Goal: Information Seeking & Learning: Find specific fact

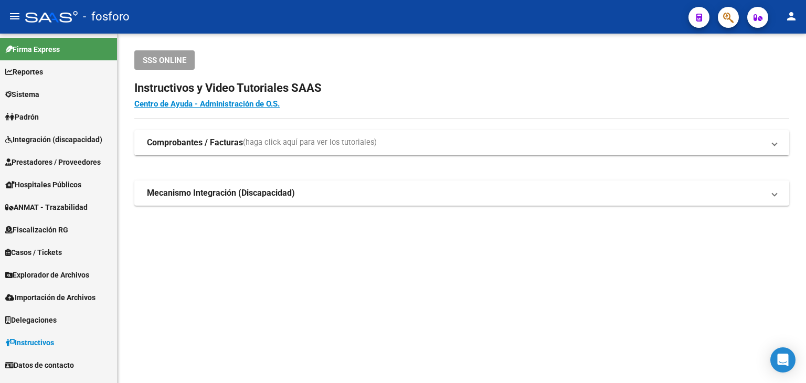
click at [735, 15] on button "button" at bounding box center [728, 17] width 21 height 21
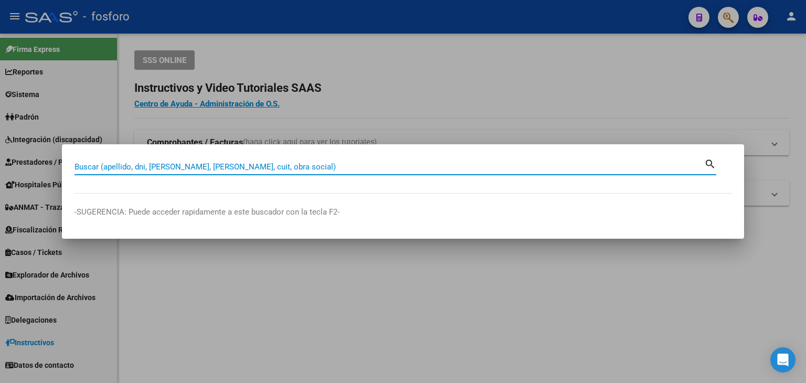
click at [314, 167] on input "Buscar (apellido, dni, [PERSON_NAME], [PERSON_NAME], cuit, obra social)" at bounding box center [390, 166] width 630 height 9
type input "ASISTENCIA"
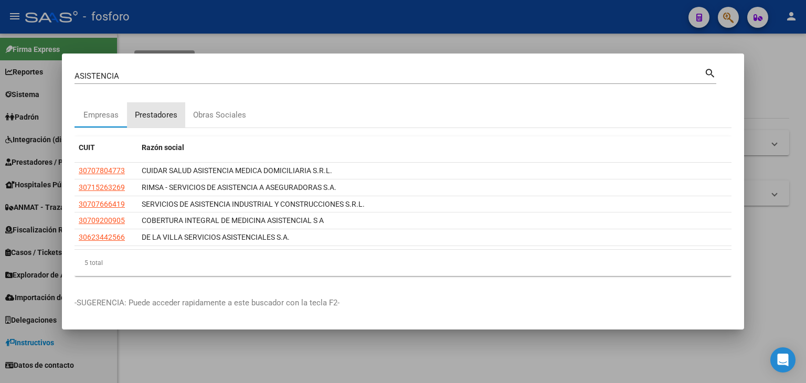
click at [165, 116] on div "Prestadores" at bounding box center [156, 115] width 43 height 12
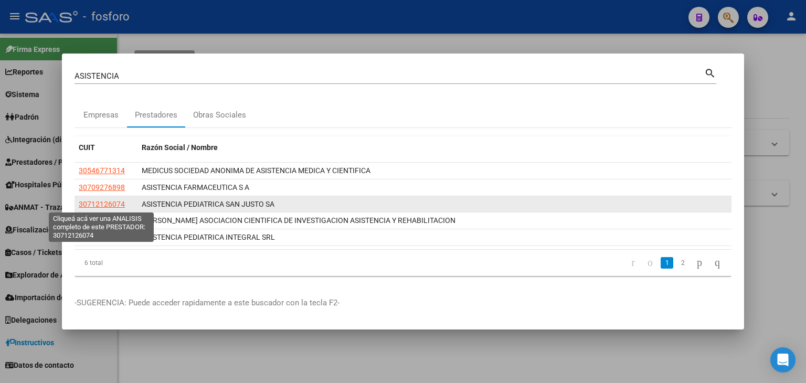
click at [108, 204] on span "30712126074" at bounding box center [102, 204] width 46 height 8
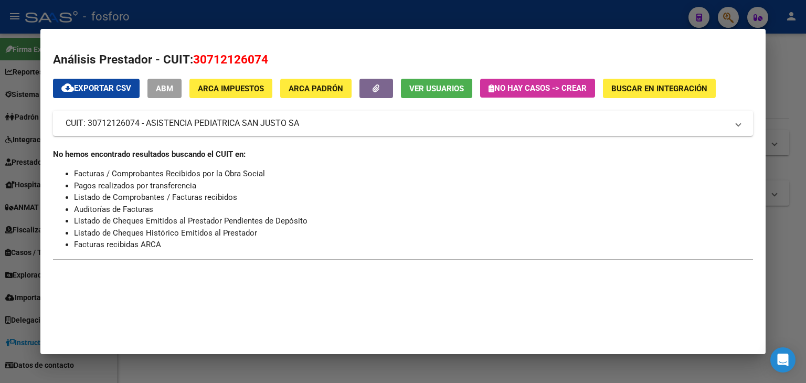
click at [458, 56] on h2 "Análisis Prestador - CUIT: 30712126074" at bounding box center [403, 60] width 700 height 18
click at [776, 78] on div at bounding box center [403, 191] width 806 height 383
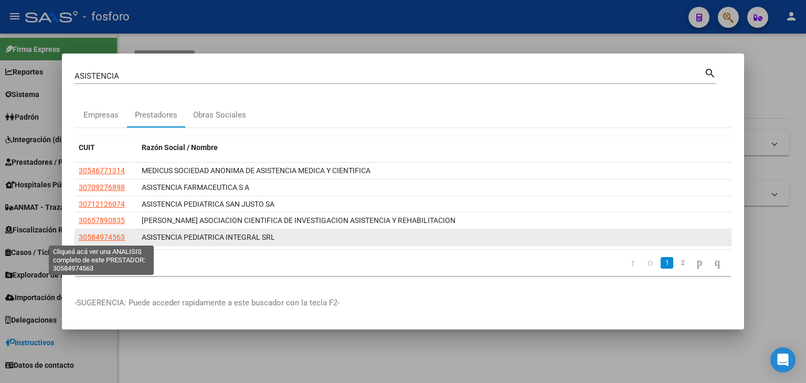
click at [80, 238] on span "30584974563" at bounding box center [102, 237] width 46 height 8
type textarea "30584974563"
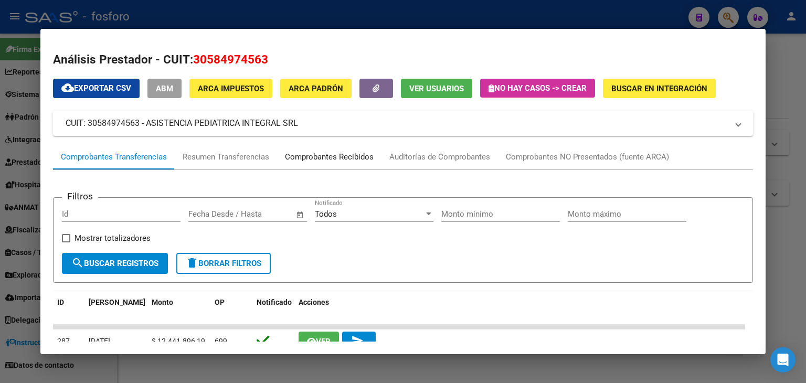
click at [319, 159] on div "Comprobantes Recibidos" at bounding box center [329, 157] width 89 height 12
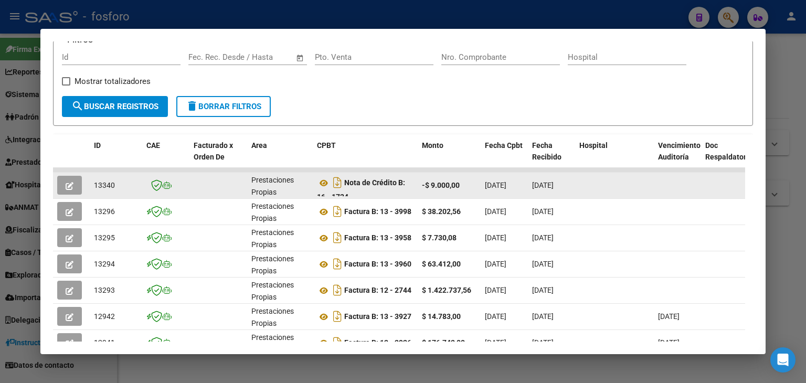
scroll to position [157, 0]
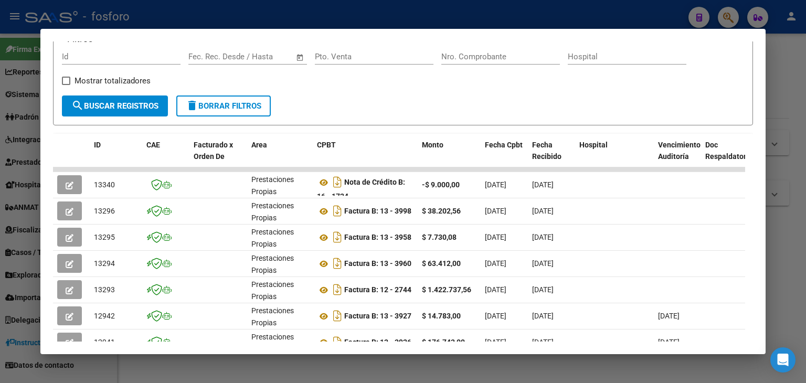
click at [798, 64] on div at bounding box center [403, 191] width 806 height 383
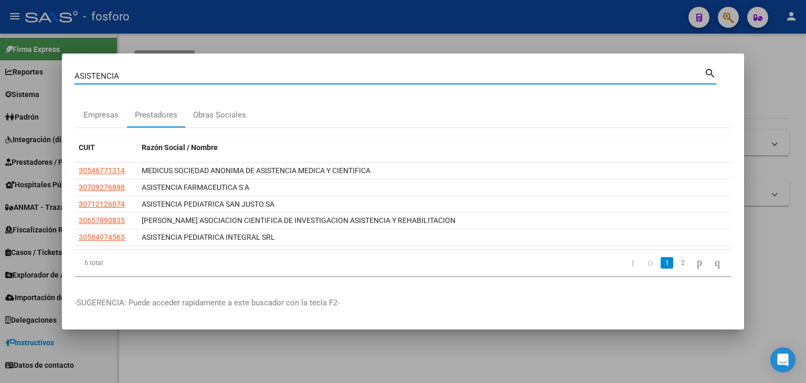
drag, startPoint x: 136, startPoint y: 77, endPoint x: 5, endPoint y: 78, distance: 131.2
click at [4, 78] on div "ASISTENCIA Buscar (apellido, dni, cuil, nro traspaso, cuit, obra social) search…" at bounding box center [403, 191] width 806 height 383
type input "HELGUERA"
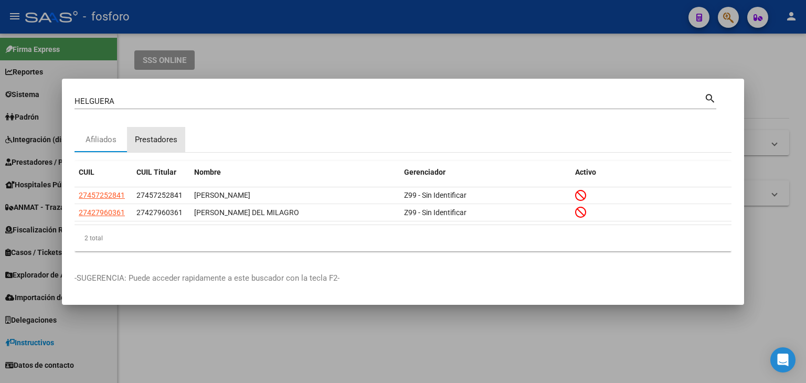
click at [164, 137] on div "Prestadores" at bounding box center [156, 140] width 43 height 12
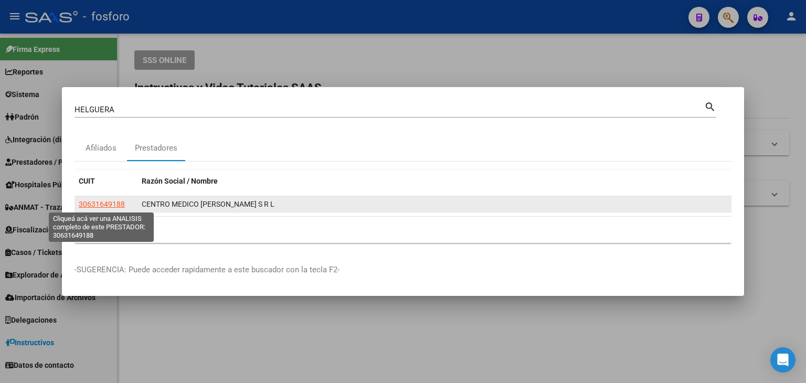
click at [105, 206] on span "30631649188" at bounding box center [102, 204] width 46 height 8
type textarea "30631649188"
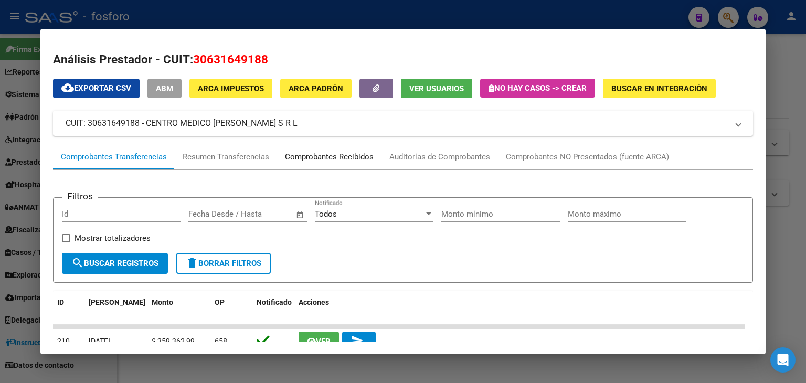
click at [361, 158] on div "Comprobantes Recibidos" at bounding box center [329, 157] width 89 height 12
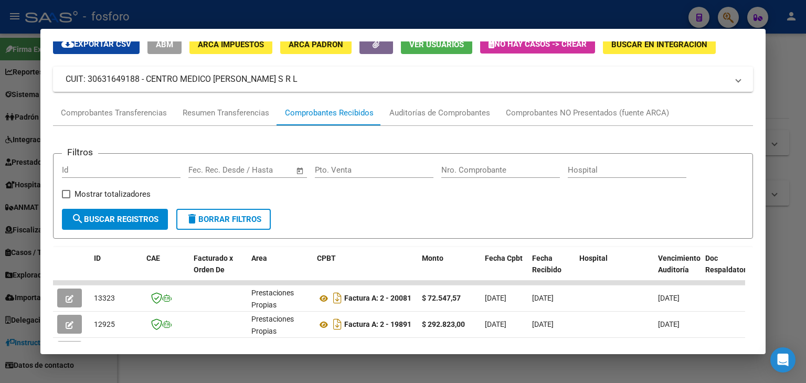
scroll to position [0, 0]
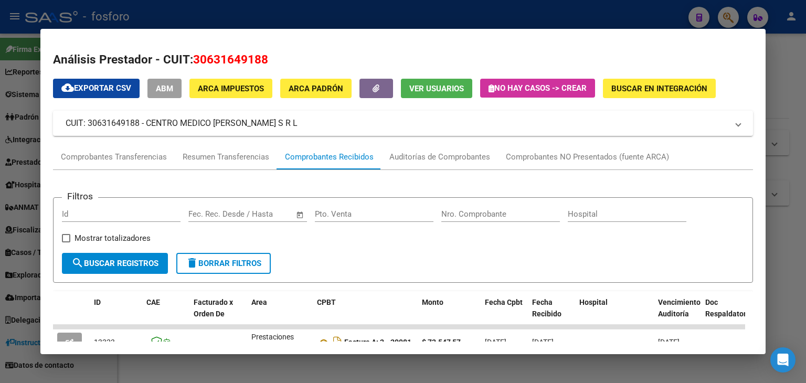
click at [774, 91] on div at bounding box center [403, 191] width 806 height 383
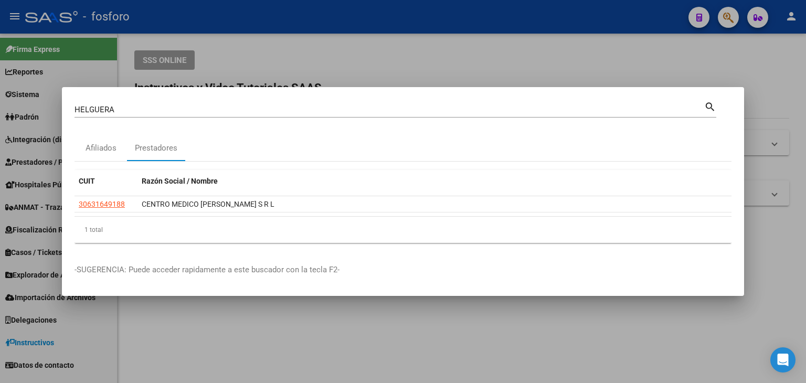
click at [124, 102] on div "[PERSON_NAME] (apellido, dni, cuil, [PERSON_NAME], cuit, obra social)" at bounding box center [390, 110] width 630 height 16
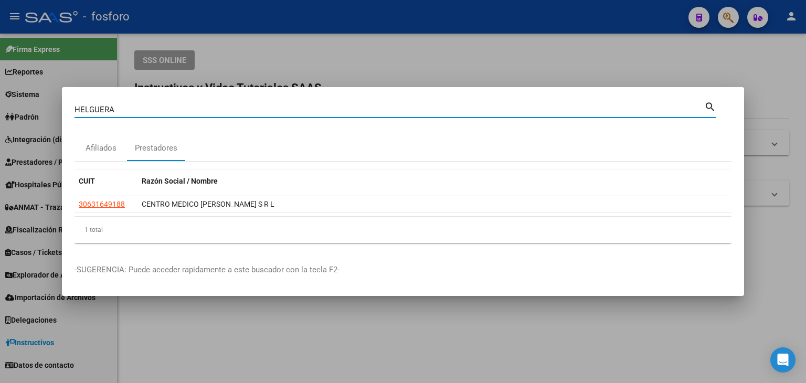
drag, startPoint x: 126, startPoint y: 109, endPoint x: 8, endPoint y: 114, distance: 118.7
click at [11, 114] on div "[PERSON_NAME] (apellido, dni, cuil, nro traspaso, cuit, obra social) search Afi…" at bounding box center [403, 191] width 806 height 383
type input "SAN JUAN"
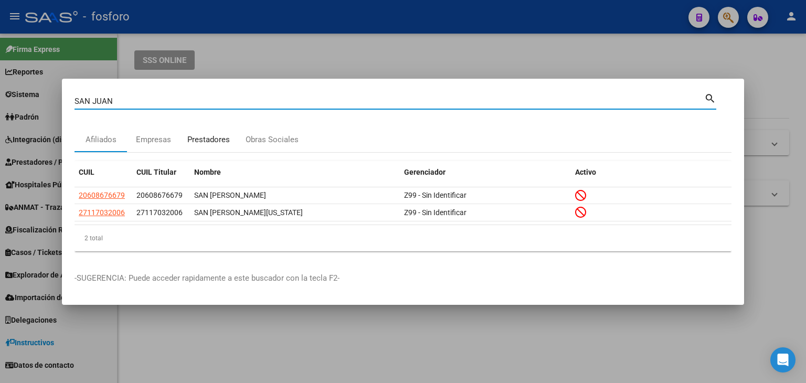
click at [210, 139] on div "Prestadores" at bounding box center [208, 140] width 43 height 12
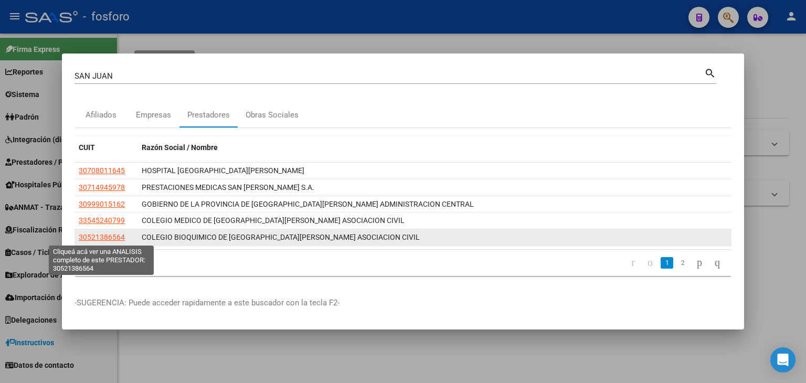
click at [110, 239] on span "30521386564" at bounding box center [102, 237] width 46 height 8
type textarea "30521386564"
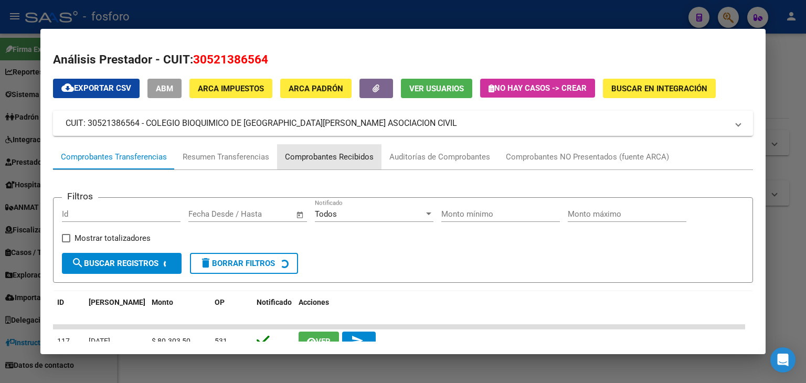
click at [332, 156] on div "Comprobantes Recibidos" at bounding box center [329, 157] width 89 height 12
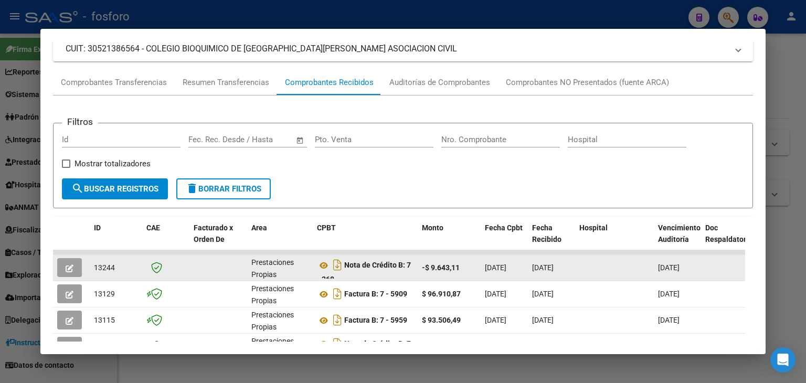
scroll to position [105, 0]
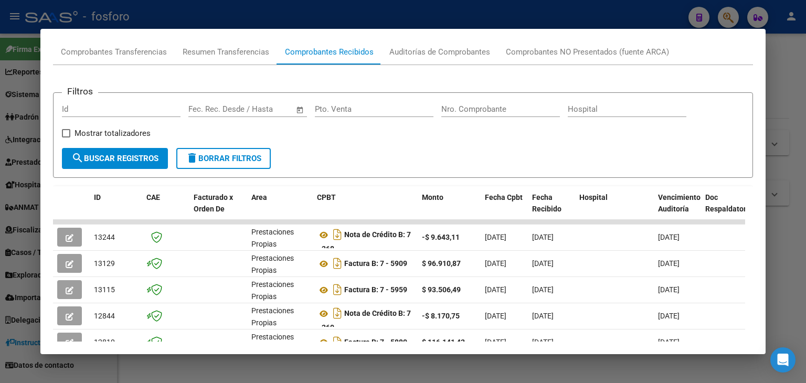
click at [785, 150] on div at bounding box center [403, 191] width 806 height 383
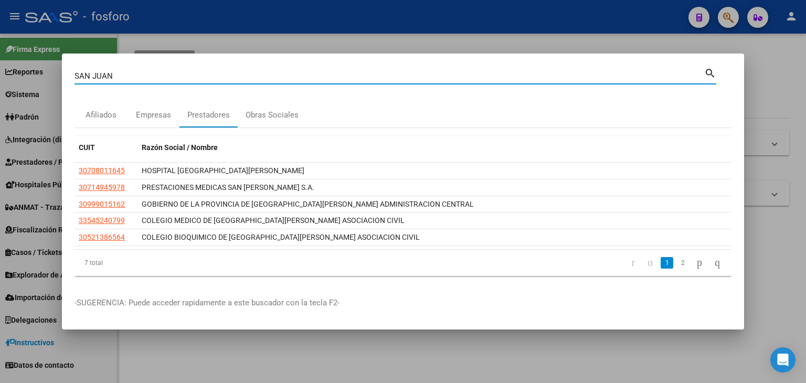
drag, startPoint x: 126, startPoint y: 77, endPoint x: 0, endPoint y: 74, distance: 126.0
click at [0, 74] on div "SAN [PERSON_NAME] Buscar (apellido, dni, cuil, nro traspaso, cuit, obra social)…" at bounding box center [403, 191] width 806 height 383
type input "CENTRO CARDIOVASUCLAR"
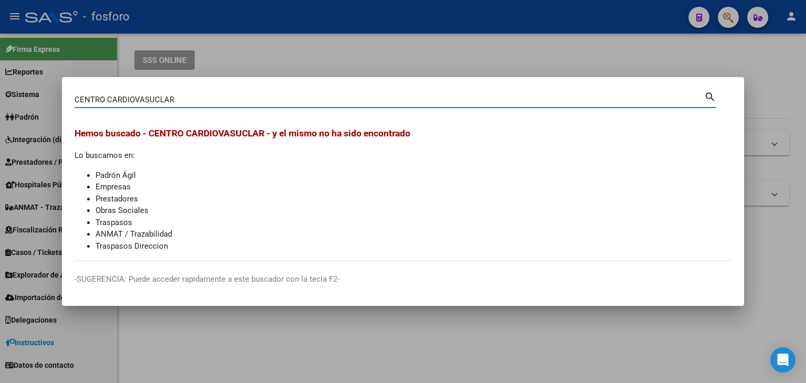
drag, startPoint x: 189, startPoint y: 100, endPoint x: 55, endPoint y: 99, distance: 134.4
click at [55, 99] on div "CENTRO CARDIOVASUCLAR Buscar (apellido, dni, cuil, nro traspaso, cuit, obra soc…" at bounding box center [403, 191] width 806 height 383
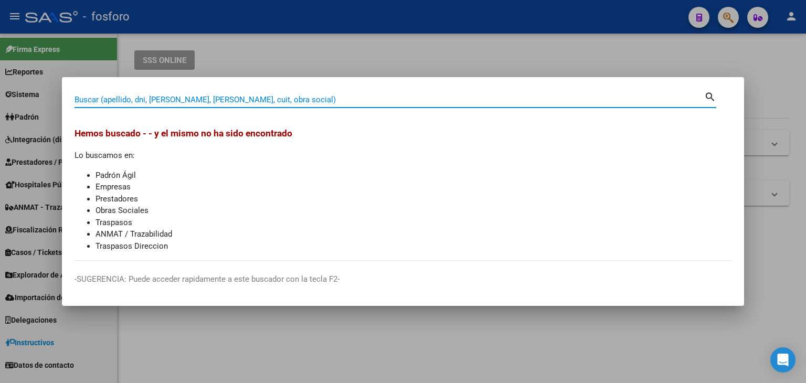
click at [287, 104] on div "Buscar (apellido, dni, [PERSON_NAME], [PERSON_NAME], cuit, obra social)" at bounding box center [390, 100] width 630 height 16
click at [287, 103] on input "Buscar (apellido, dni, [PERSON_NAME], [PERSON_NAME], cuit, obra social)" at bounding box center [390, 99] width 630 height 9
paste input "30601744488"
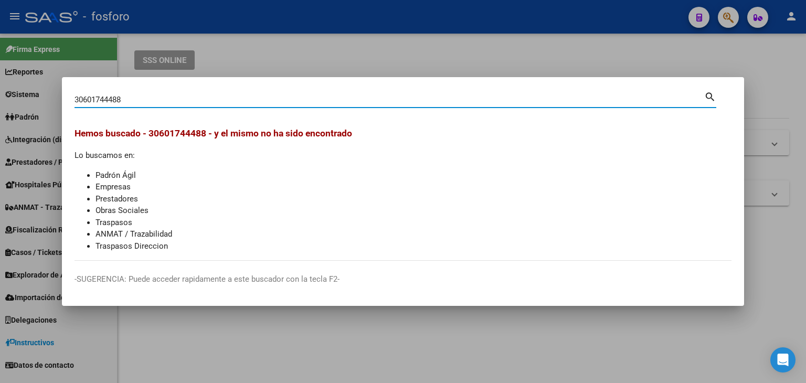
type input "30601744488"
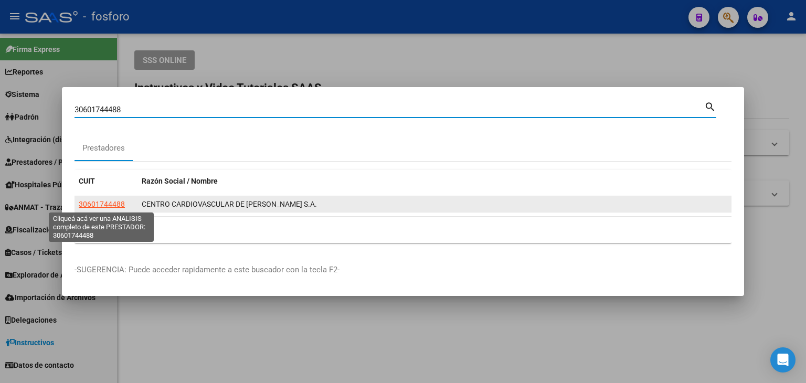
click at [111, 203] on span "30601744488" at bounding box center [102, 204] width 46 height 8
type textarea "30601744488"
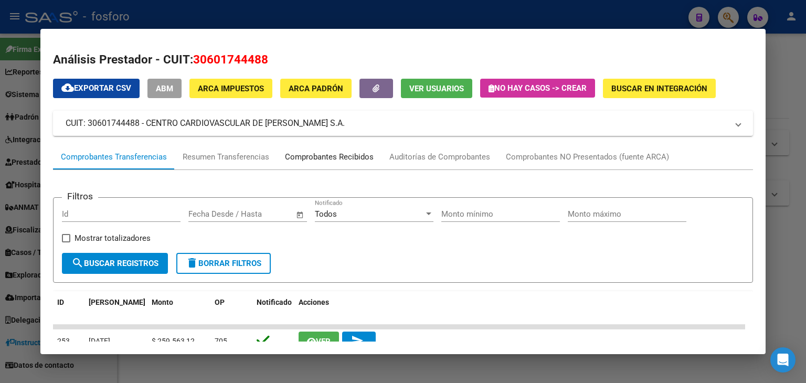
click at [332, 166] on div "Comprobantes Recibidos" at bounding box center [329, 156] width 104 height 25
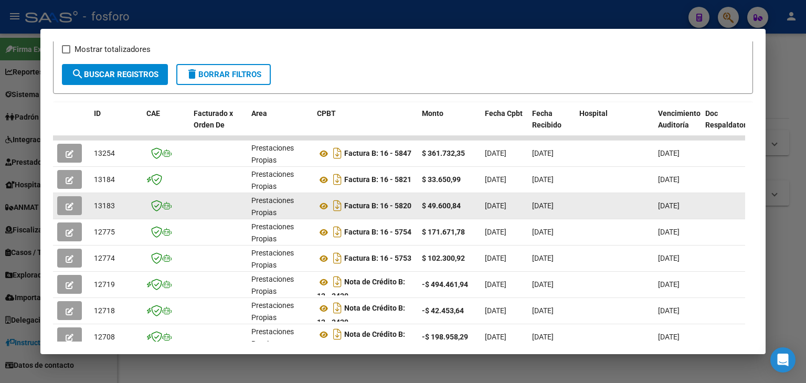
scroll to position [136, 0]
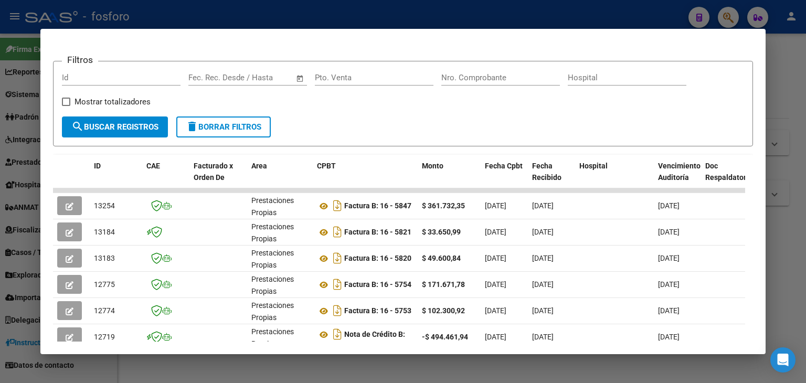
click at [796, 146] on div at bounding box center [403, 191] width 806 height 383
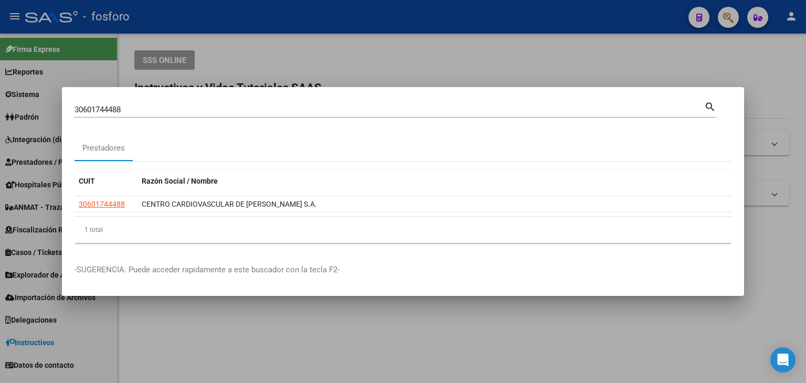
click at [388, 74] on div at bounding box center [403, 191] width 806 height 383
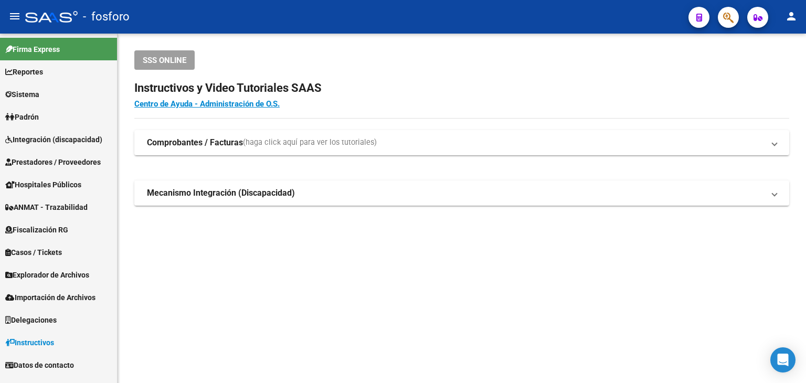
click at [720, 16] on button "button" at bounding box center [728, 17] width 21 height 21
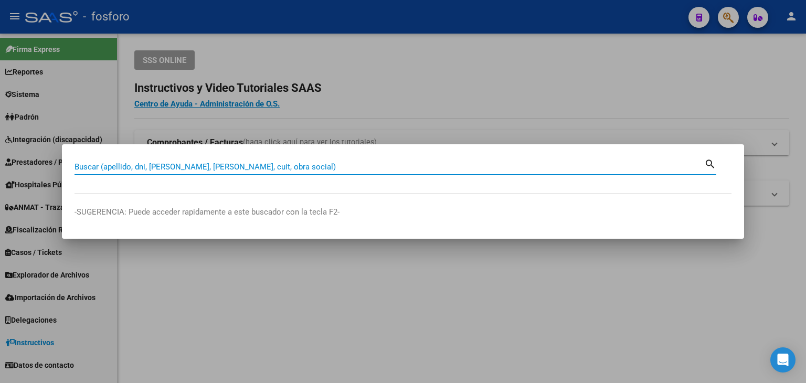
click at [249, 168] on input "Buscar (apellido, dni, [PERSON_NAME], [PERSON_NAME], cuit, obra social)" at bounding box center [390, 166] width 630 height 9
type input "[PERSON_NAME]"
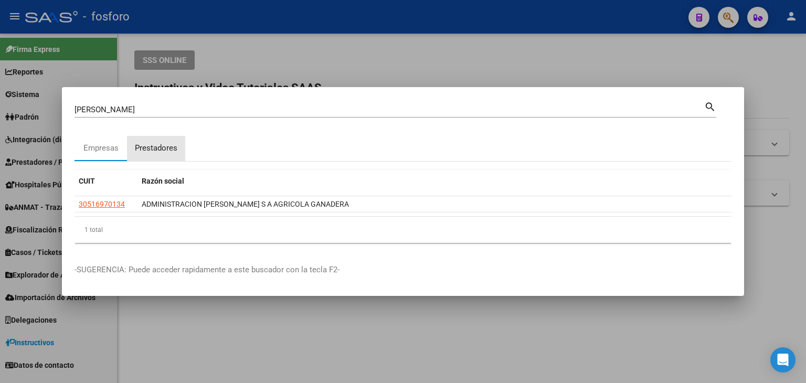
click at [164, 141] on div "Prestadores" at bounding box center [156, 148] width 58 height 25
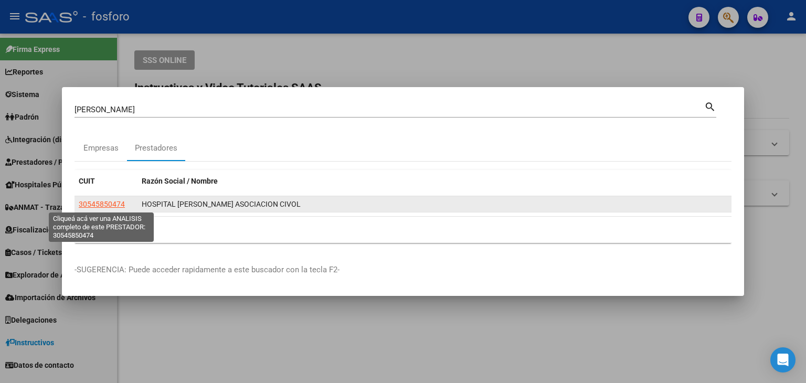
click at [113, 208] on span "30545850474" at bounding box center [102, 204] width 46 height 8
type textarea "30545850474"
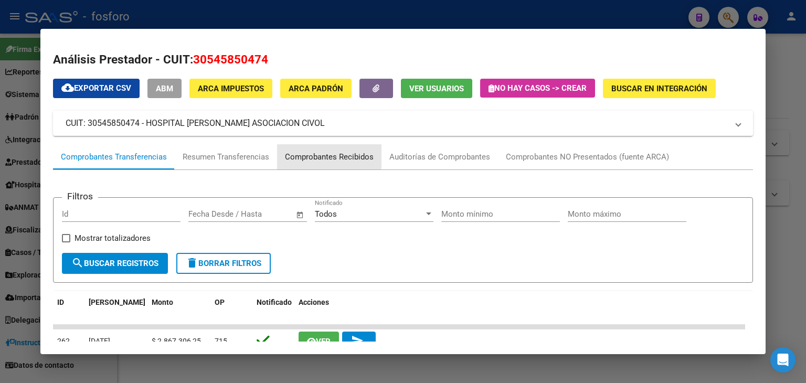
click at [313, 155] on div "Comprobantes Recibidos" at bounding box center [329, 157] width 89 height 12
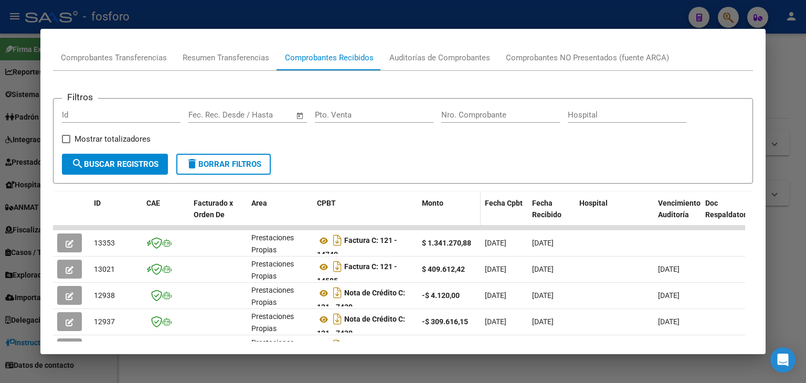
scroll to position [105, 0]
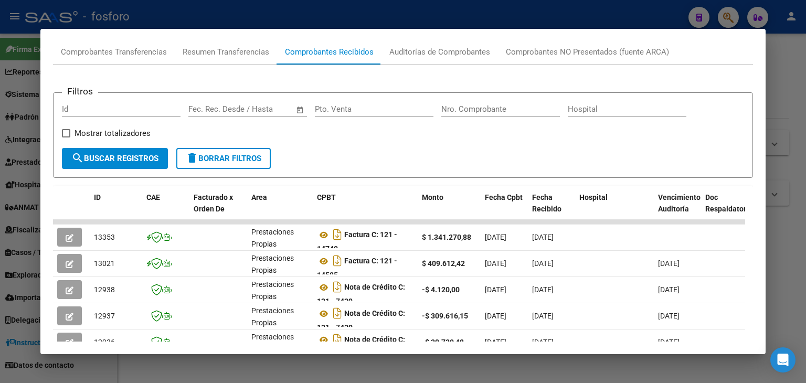
click at [777, 56] on div at bounding box center [403, 191] width 806 height 383
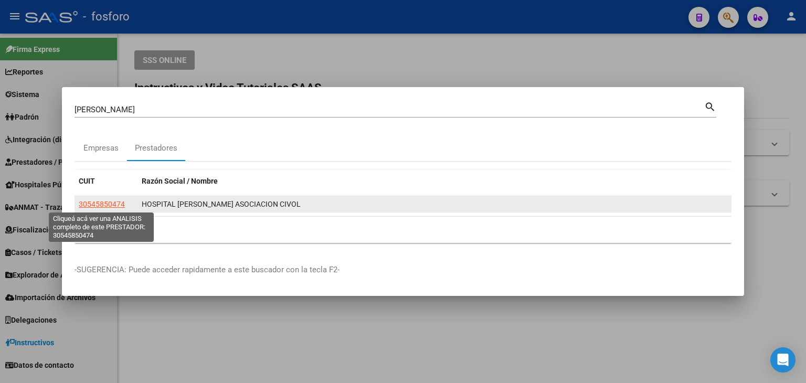
click at [116, 205] on span "30545850474" at bounding box center [102, 204] width 46 height 8
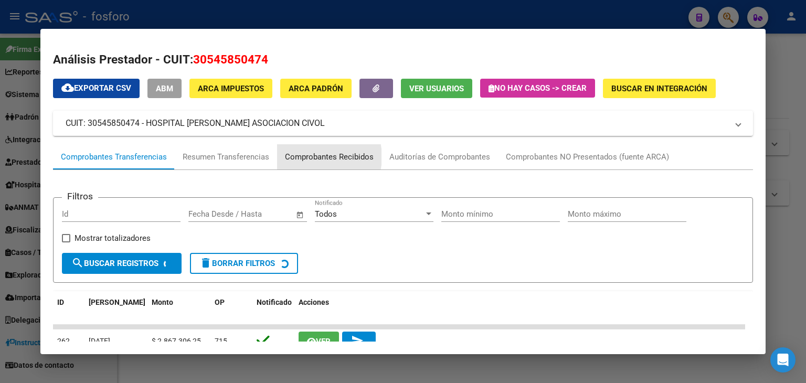
click at [311, 157] on div "Comprobantes Recibidos" at bounding box center [329, 157] width 89 height 12
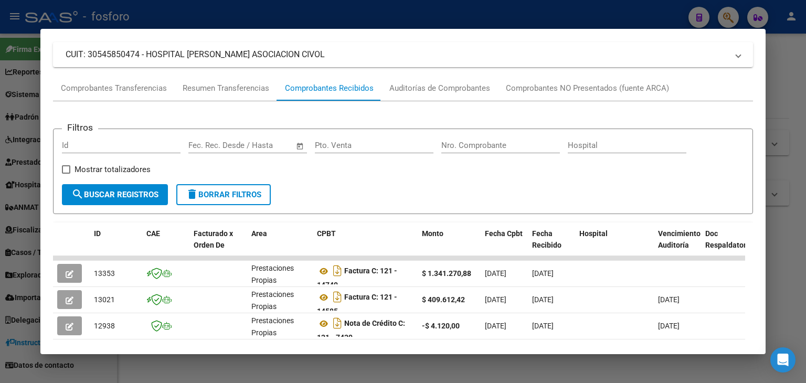
scroll to position [52, 0]
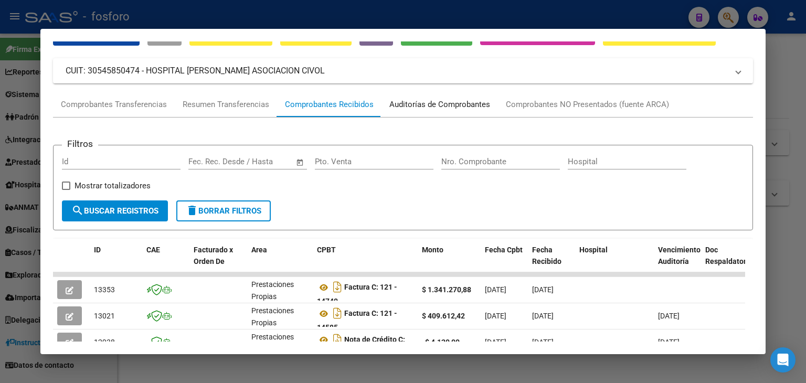
click at [430, 117] on div "Auditorías de Comprobantes" at bounding box center [440, 104] width 117 height 25
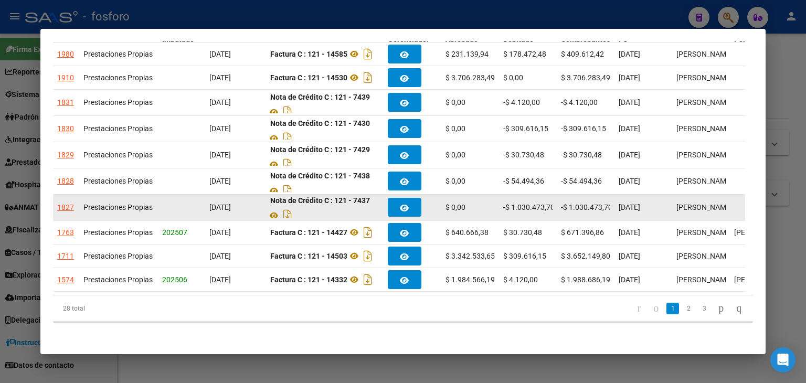
scroll to position [0, 0]
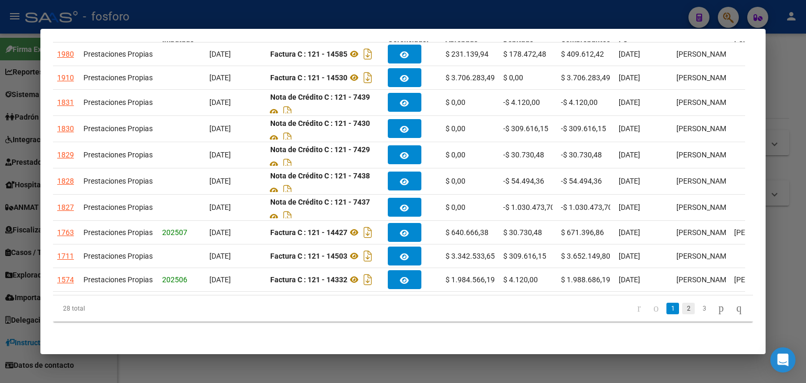
click at [682, 307] on link "2" at bounding box center [688, 309] width 13 height 12
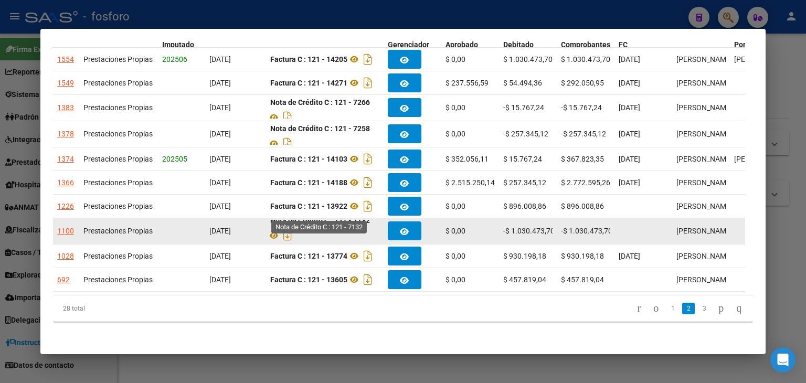
scroll to position [6, 0]
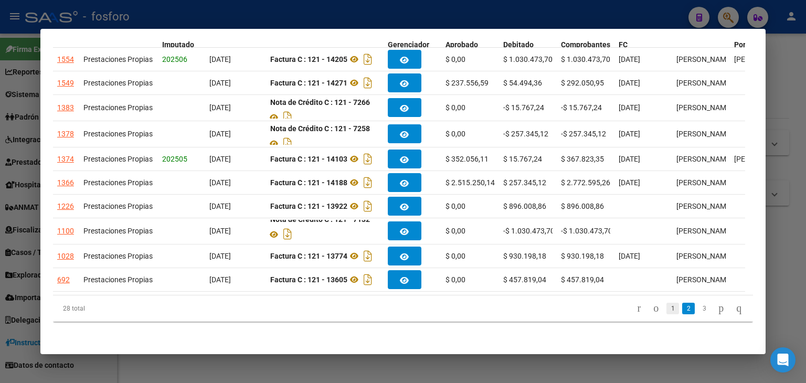
click at [667, 309] on link "1" at bounding box center [673, 309] width 13 height 12
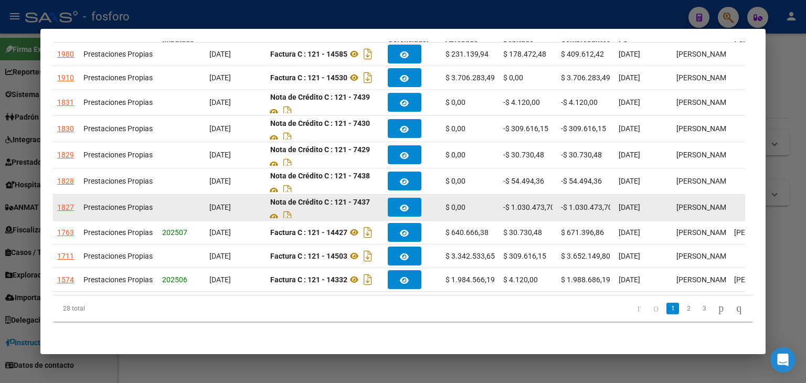
scroll to position [194, 0]
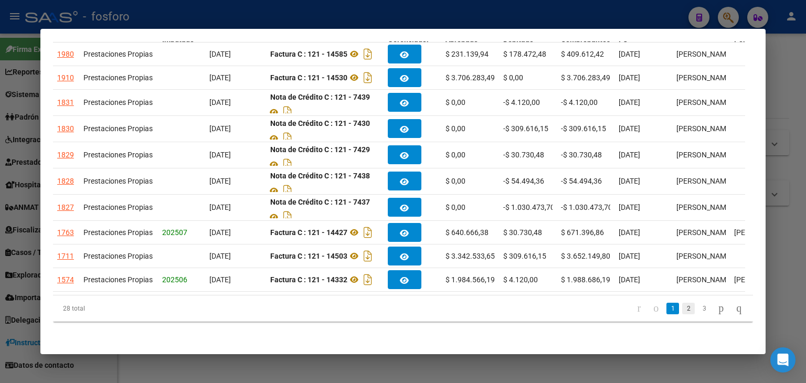
click at [682, 312] on link "2" at bounding box center [688, 309] width 13 height 12
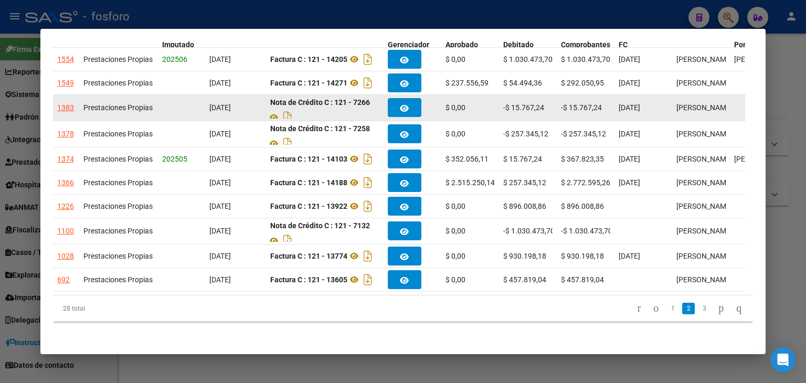
scroll to position [89, 0]
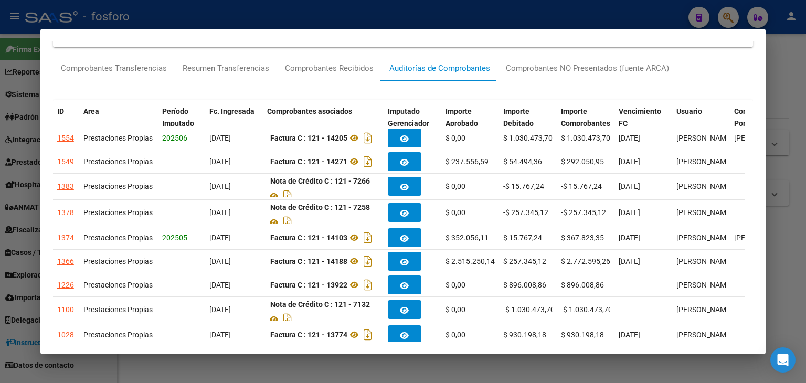
click at [804, 80] on div at bounding box center [403, 191] width 806 height 383
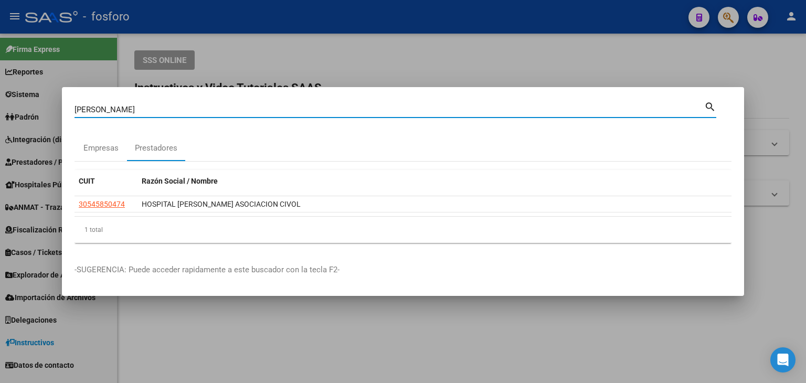
drag, startPoint x: 178, startPoint y: 105, endPoint x: 26, endPoint y: 92, distance: 152.2
click at [2, 109] on div "[PERSON_NAME] Buscar (apellido, dni, cuil, nro traspaso, cuit, obra social) sea…" at bounding box center [403, 191] width 806 height 383
type input "IMAGMED"
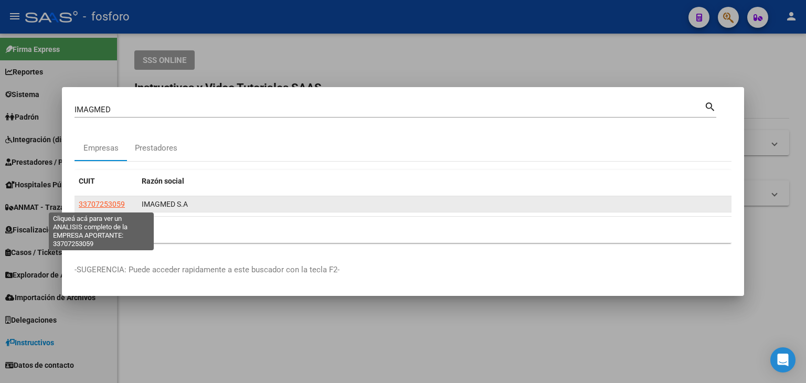
click at [116, 207] on span "33707253059" at bounding box center [102, 204] width 46 height 8
type textarea "33707253059"
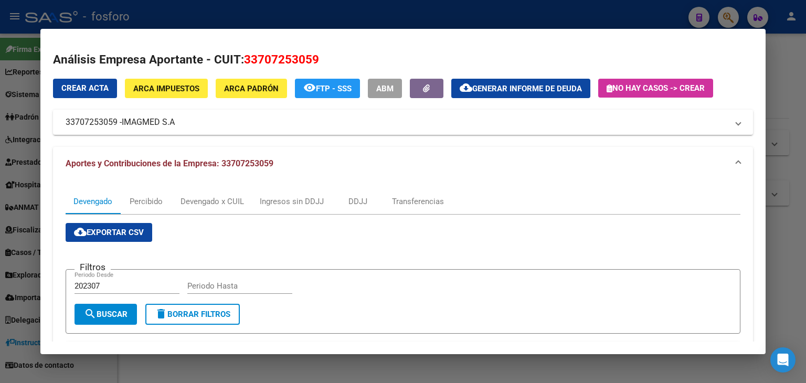
click at [796, 125] on div at bounding box center [403, 191] width 806 height 383
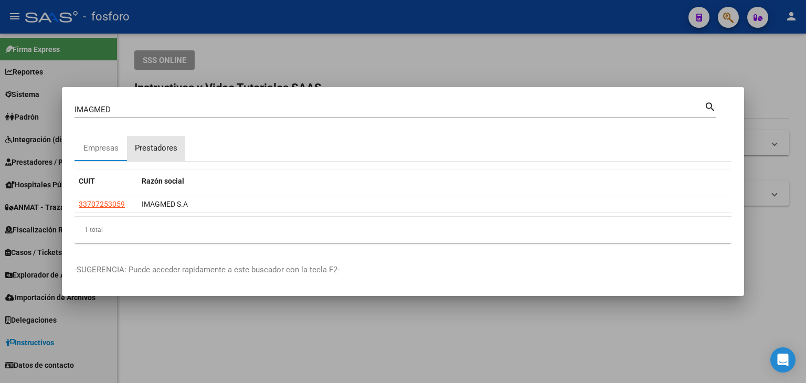
click at [161, 153] on div "Prestadores" at bounding box center [156, 148] width 43 height 12
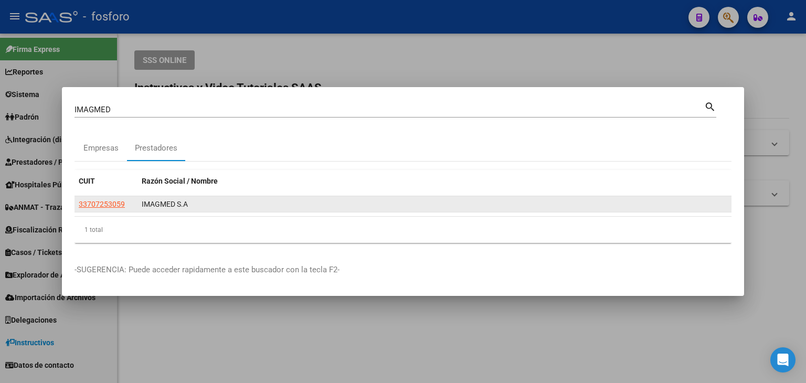
click at [107, 208] on span "33707253059" at bounding box center [102, 204] width 46 height 8
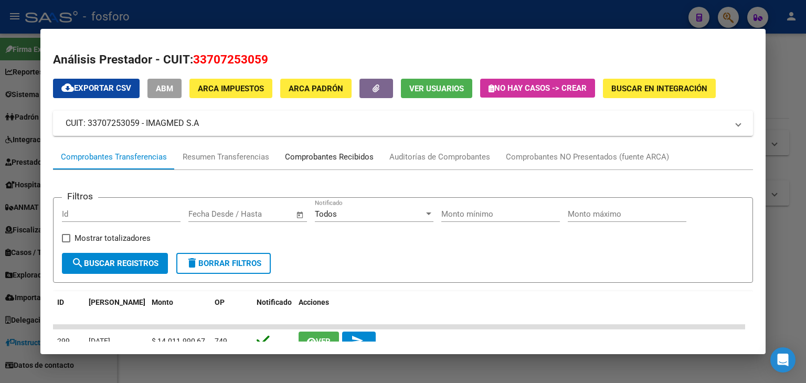
click at [336, 157] on div "Comprobantes Recibidos" at bounding box center [329, 157] width 89 height 12
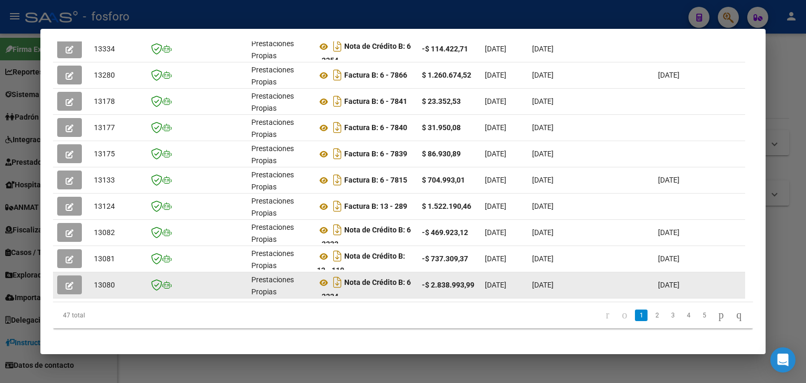
scroll to position [308, 0]
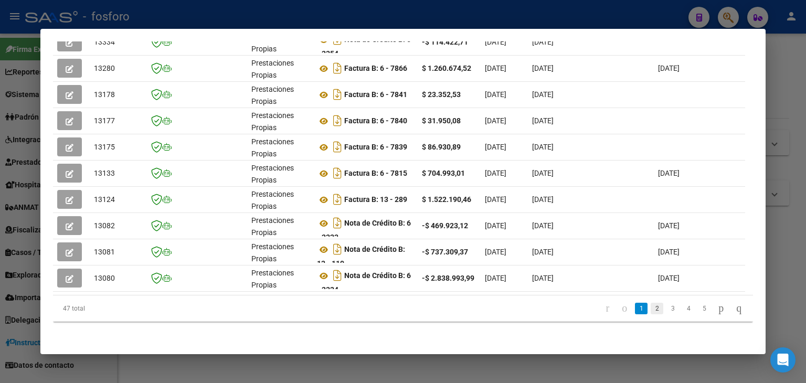
click at [651, 311] on link "2" at bounding box center [657, 309] width 13 height 12
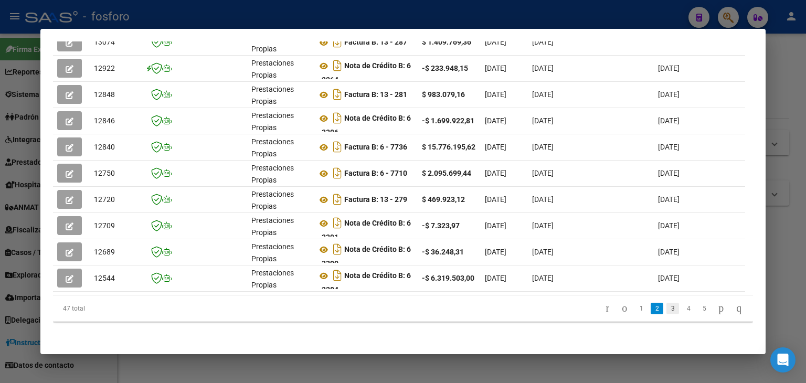
click at [667, 310] on link "3" at bounding box center [673, 309] width 13 height 12
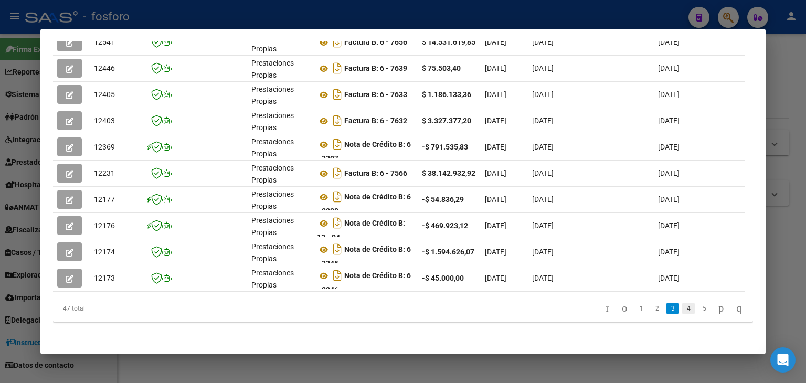
click at [682, 311] on link "4" at bounding box center [688, 309] width 13 height 12
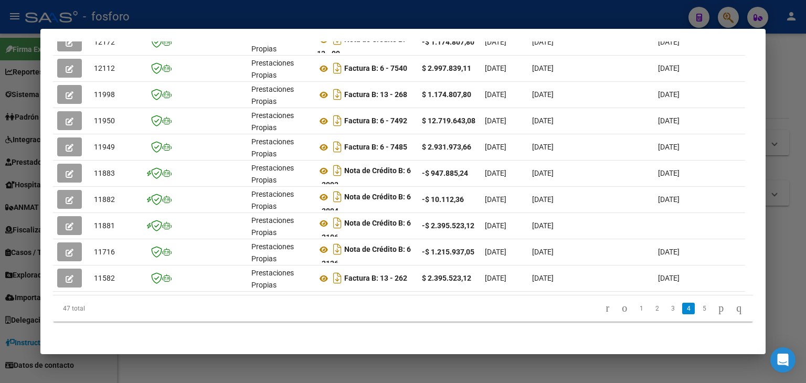
click at [789, 58] on div at bounding box center [403, 191] width 806 height 383
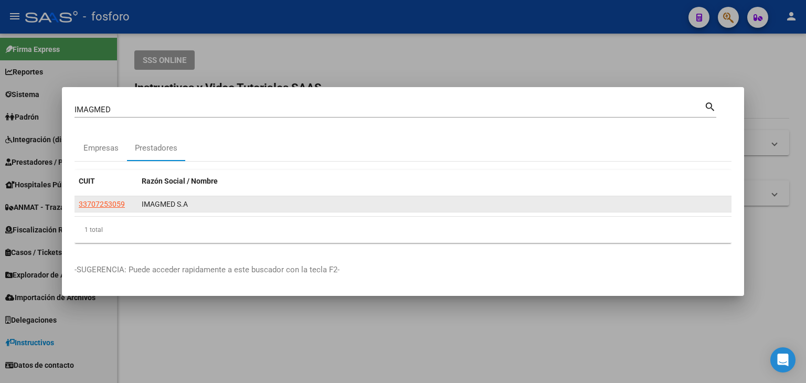
click at [103, 199] on app-link-go-to "33707253059" at bounding box center [102, 204] width 46 height 12
click at [103, 202] on span "33707253059" at bounding box center [102, 204] width 46 height 8
copy span "337072"
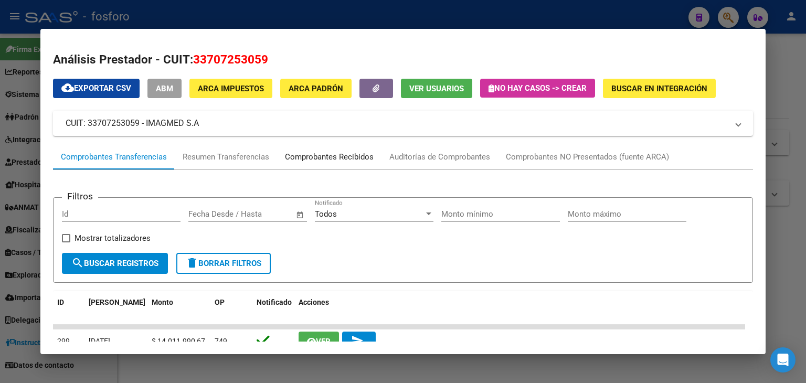
click at [357, 158] on div "Comprobantes Recibidos" at bounding box center [329, 157] width 89 height 12
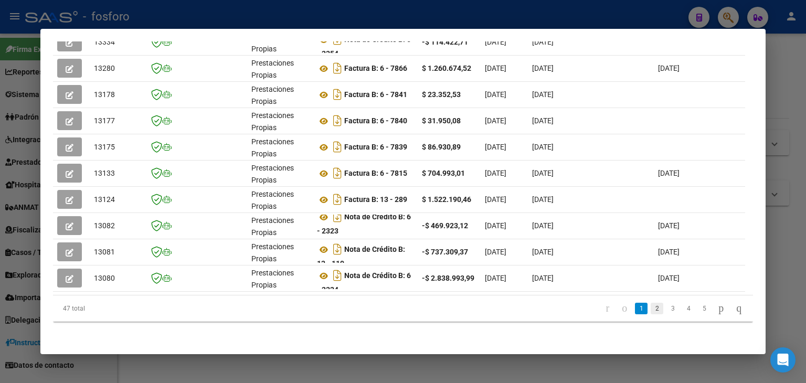
click at [651, 313] on link "2" at bounding box center [657, 309] width 13 height 12
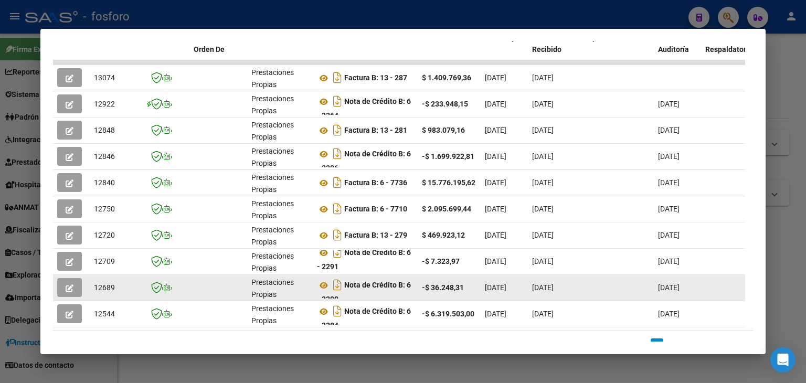
scroll to position [150, 0]
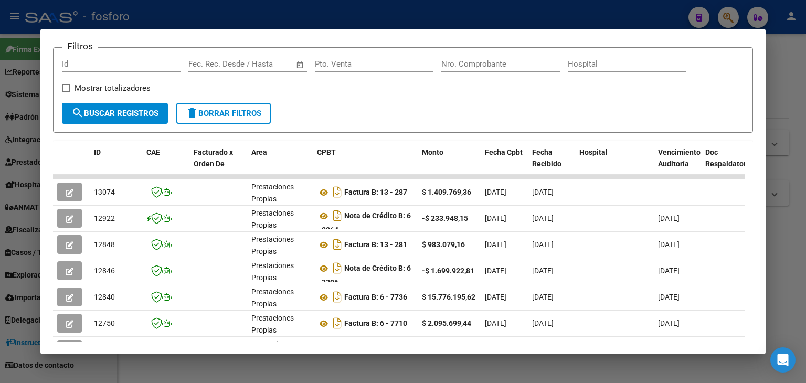
click at [794, 139] on div at bounding box center [403, 191] width 806 height 383
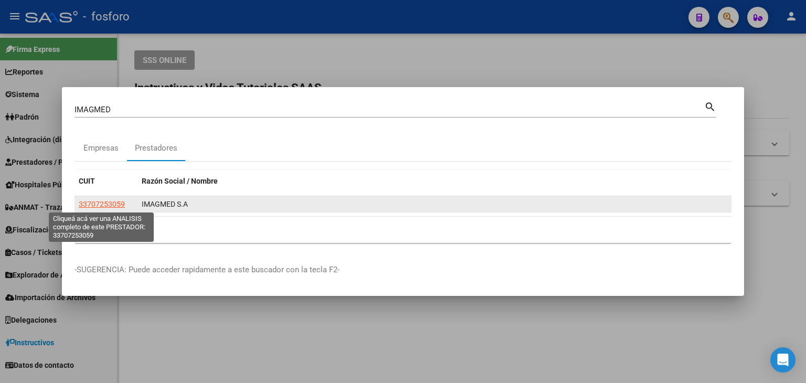
click at [115, 205] on span "33707253059" at bounding box center [102, 204] width 46 height 8
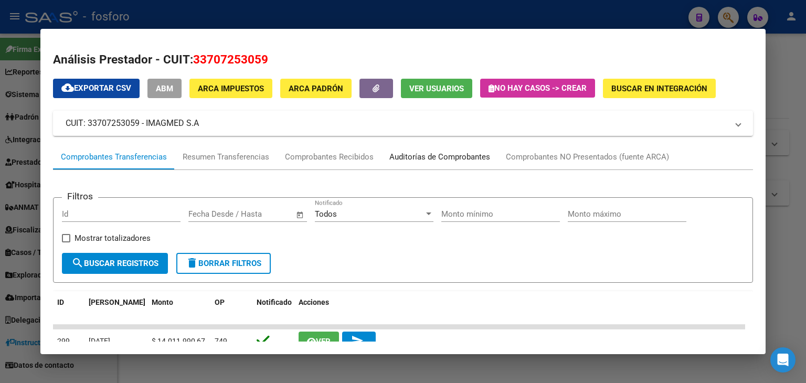
click at [396, 159] on div "Auditorías de Comprobantes" at bounding box center [439, 157] width 101 height 12
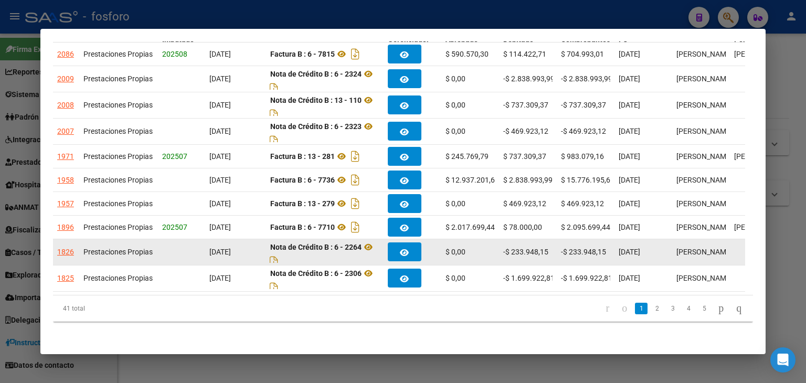
scroll to position [194, 0]
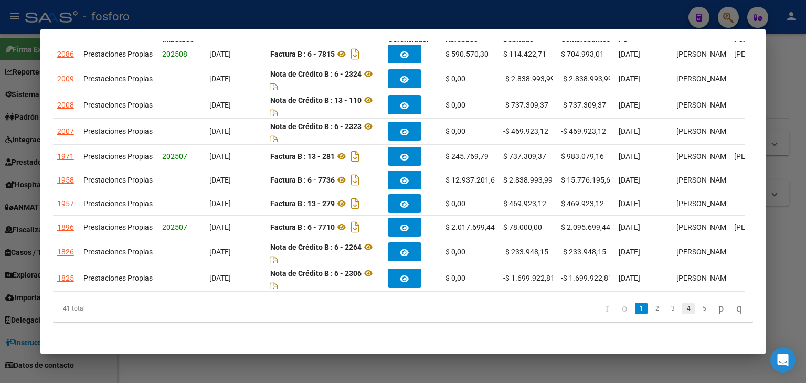
click at [682, 310] on link "4" at bounding box center [688, 309] width 13 height 12
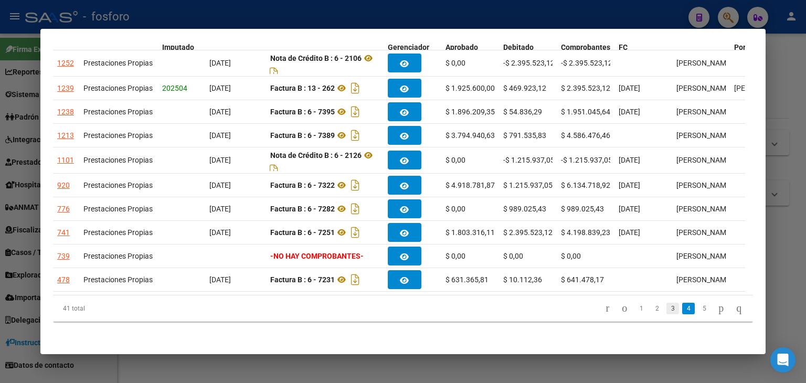
click at [667, 308] on link "3" at bounding box center [673, 309] width 13 height 12
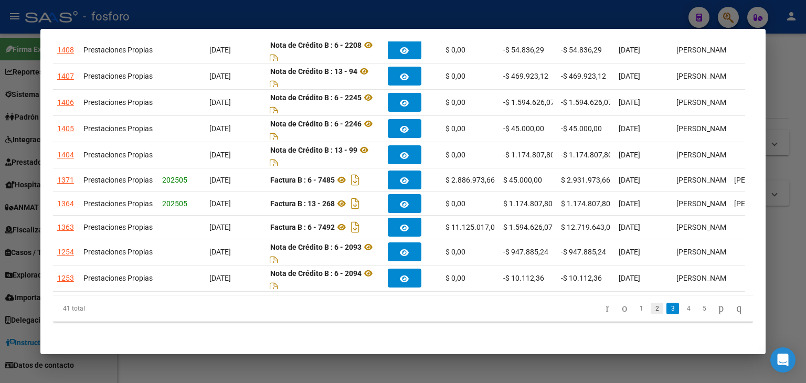
click at [651, 308] on link "2" at bounding box center [657, 309] width 13 height 12
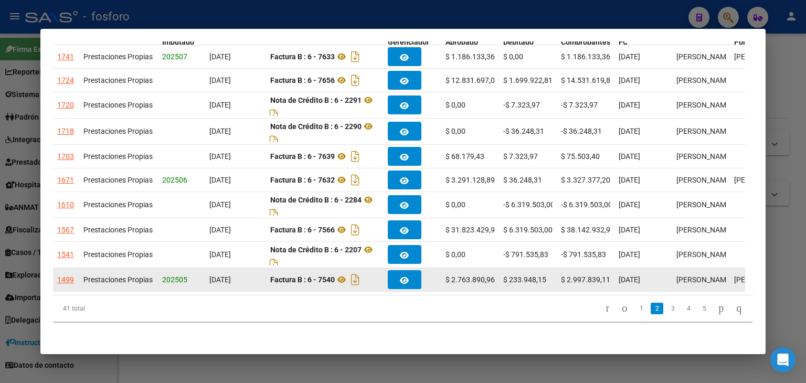
drag, startPoint x: 451, startPoint y: 269, endPoint x: 495, endPoint y: 272, distance: 43.6
click at [495, 272] on datatable-body-cell "$ 2.763.890,96" at bounding box center [470, 279] width 58 height 23
copy span "2.763.890,96"
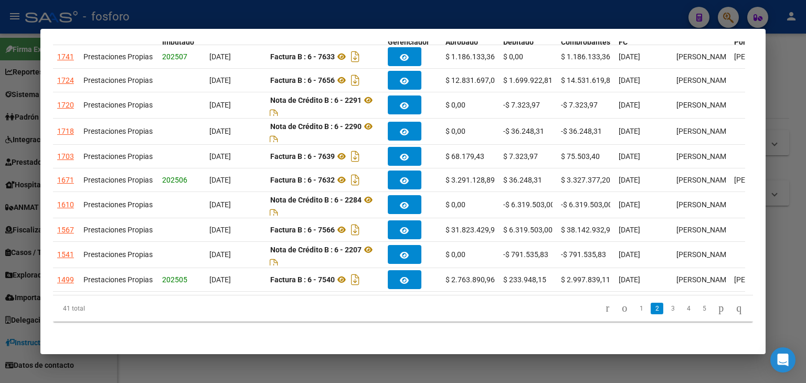
click at [779, 155] on div at bounding box center [403, 191] width 806 height 383
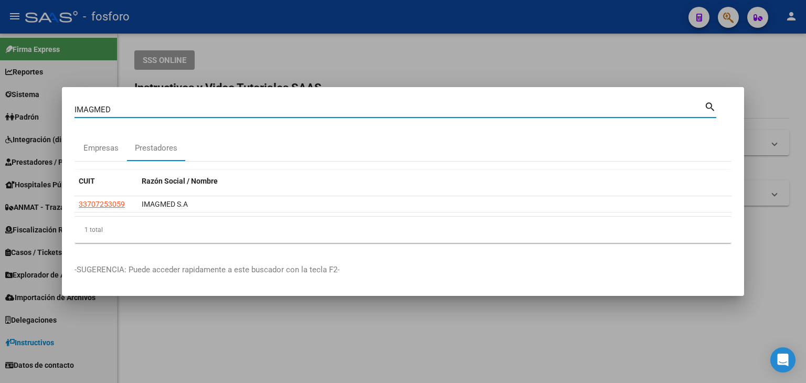
drag, startPoint x: 139, startPoint y: 113, endPoint x: 3, endPoint y: 112, distance: 135.9
click at [1, 113] on div "IMAGMED Buscar (apellido, dni, cuil, nro traspaso, cuit, obra social) search Em…" at bounding box center [403, 191] width 806 height 383
type input "MATERNOS"
click at [141, 151] on div "Prestadores" at bounding box center [156, 148] width 43 height 12
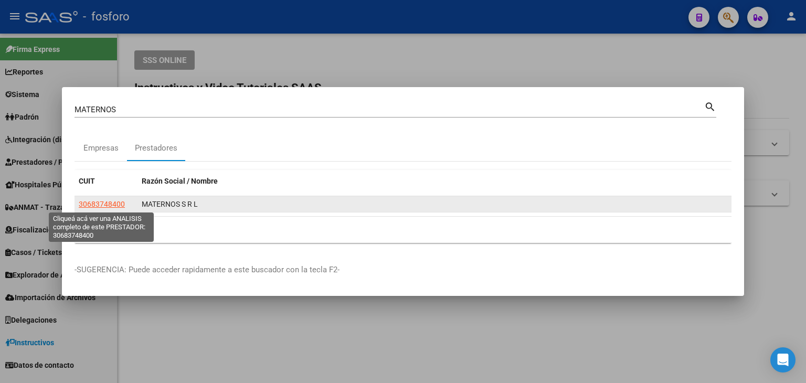
click at [102, 204] on span "30683748400" at bounding box center [102, 204] width 46 height 8
type textarea "30683748400"
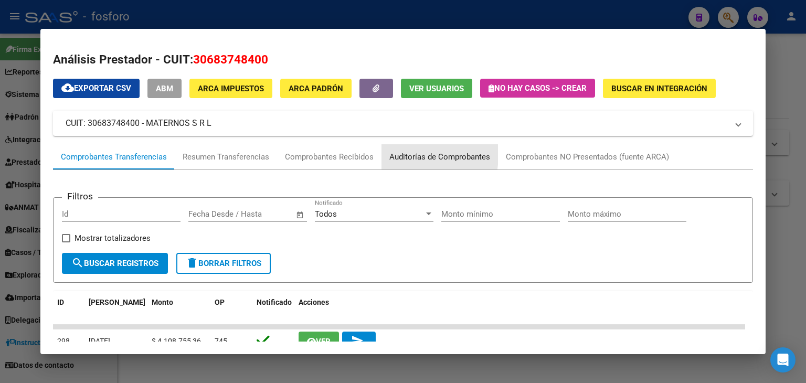
click at [393, 154] on div "Auditorías de Comprobantes" at bounding box center [439, 157] width 101 height 12
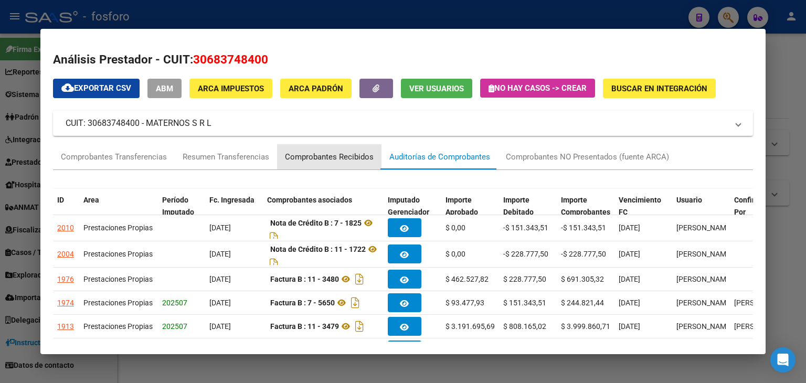
click at [346, 161] on div "Comprobantes Recibidos" at bounding box center [329, 157] width 89 height 12
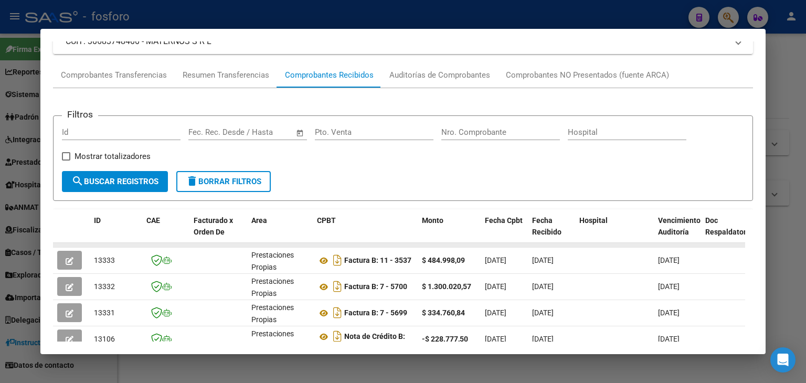
scroll to position [105, 0]
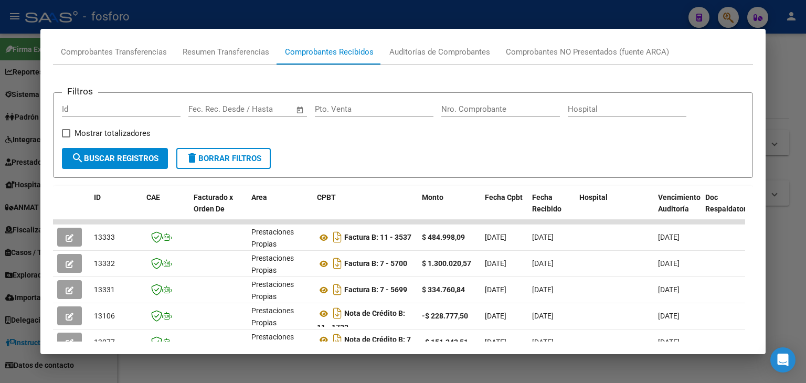
click at [793, 92] on div at bounding box center [403, 191] width 806 height 383
